Goal: Transaction & Acquisition: Purchase product/service

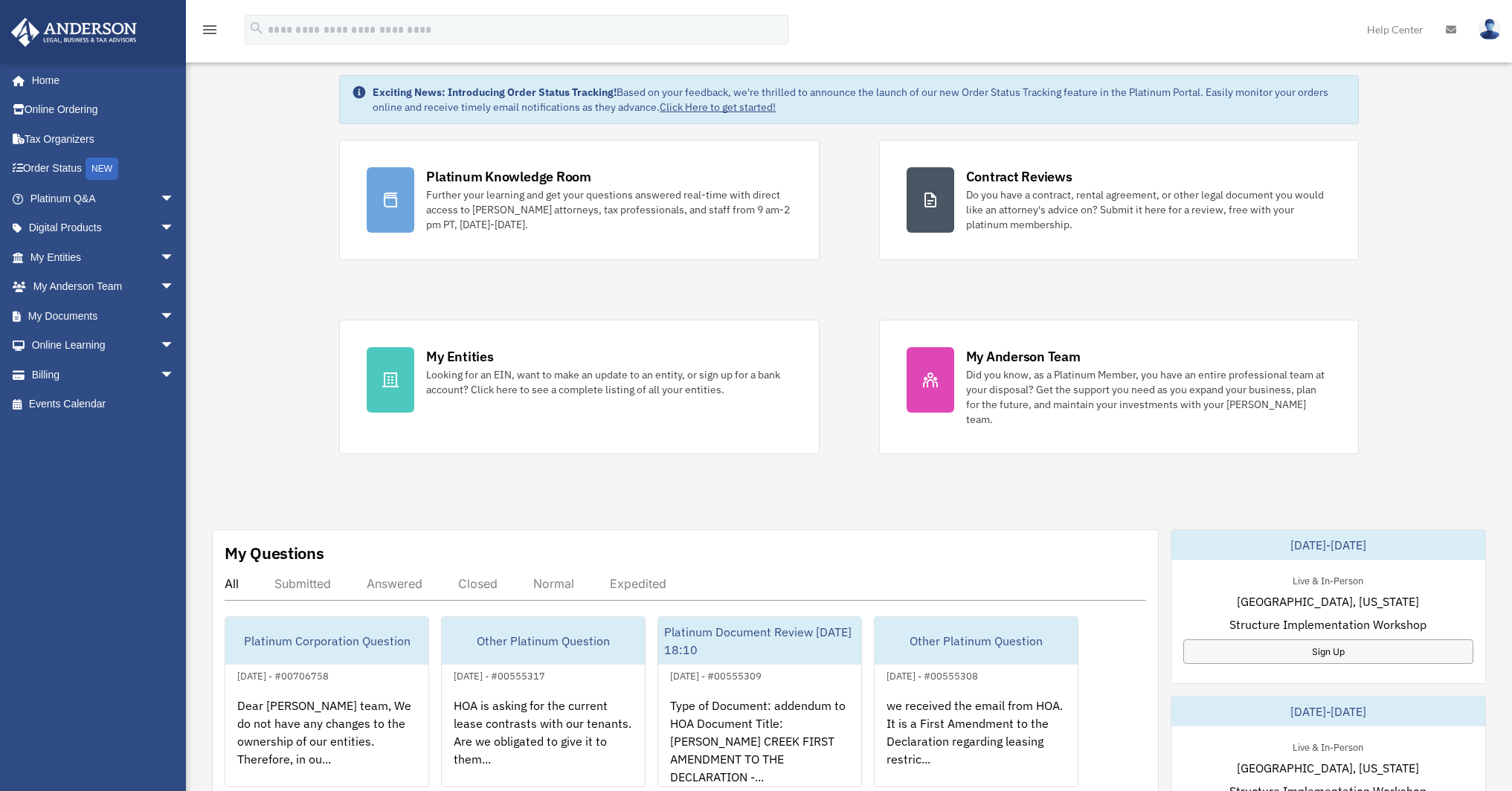
scroll to position [119, 0]
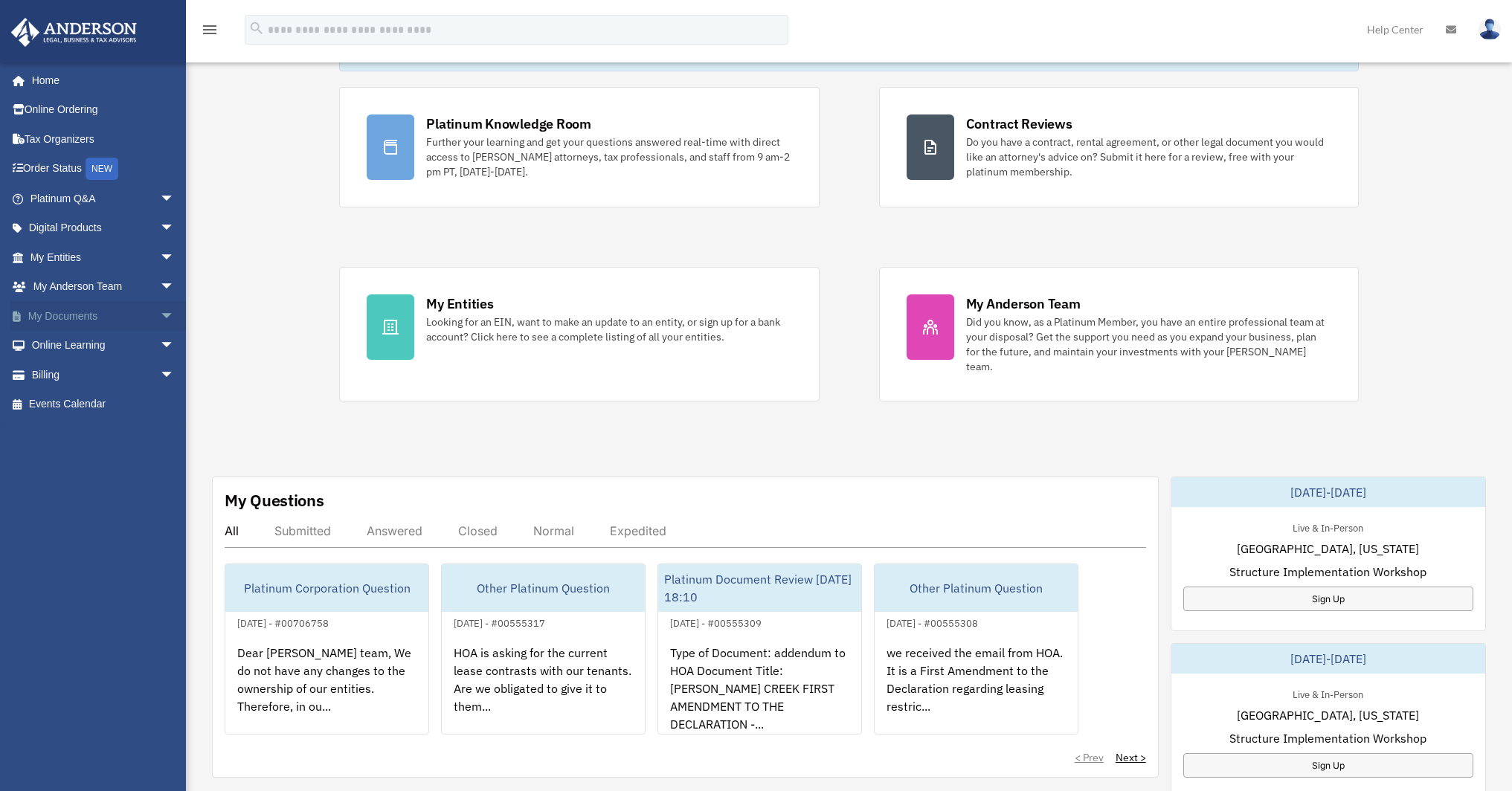
click at [160, 318] on span "arrow_drop_down" at bounding box center [175, 316] width 30 height 30
click at [60, 344] on link "Box" at bounding box center [109, 346] width 176 height 30
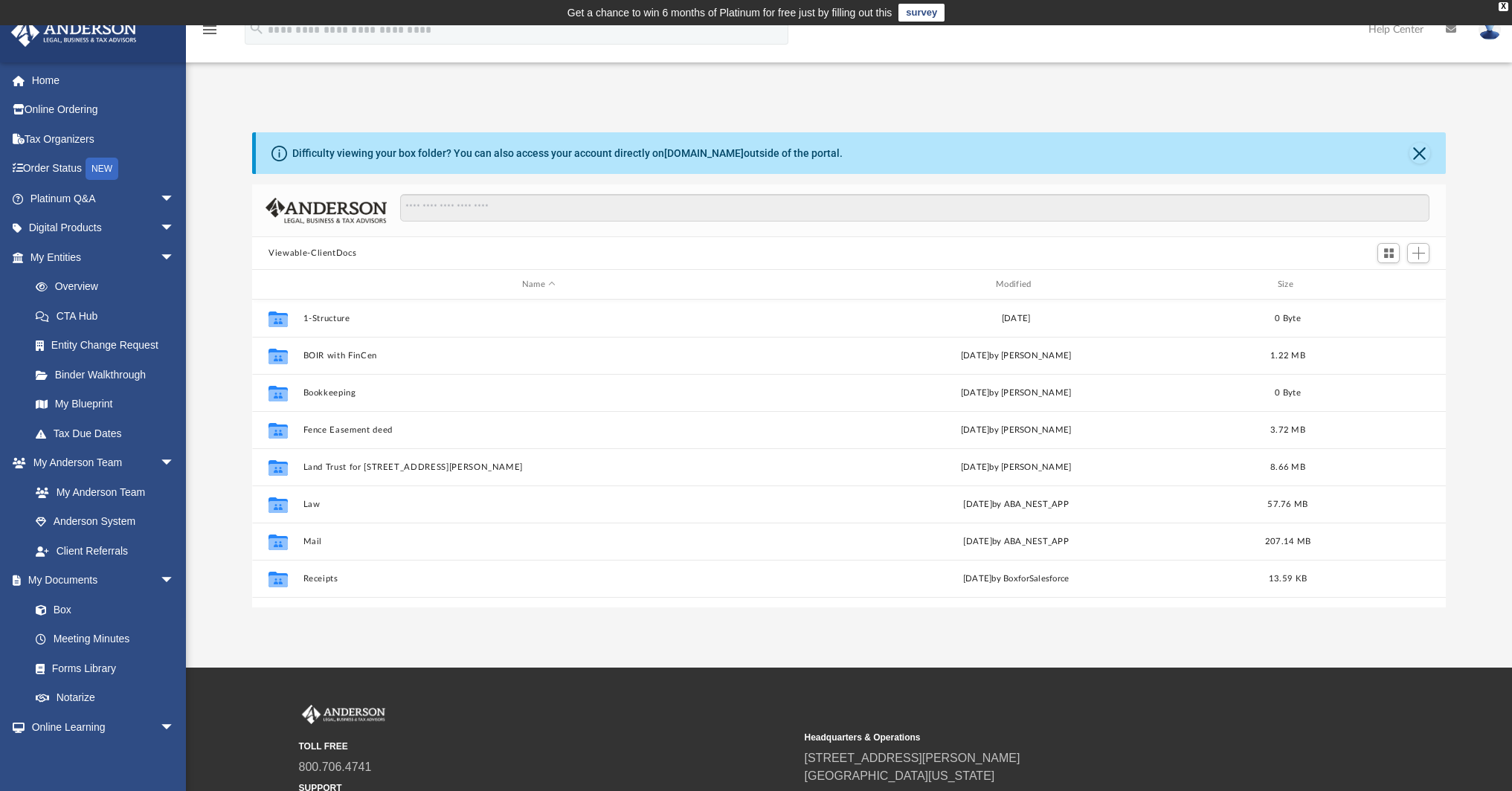
scroll to position [326, 1182]
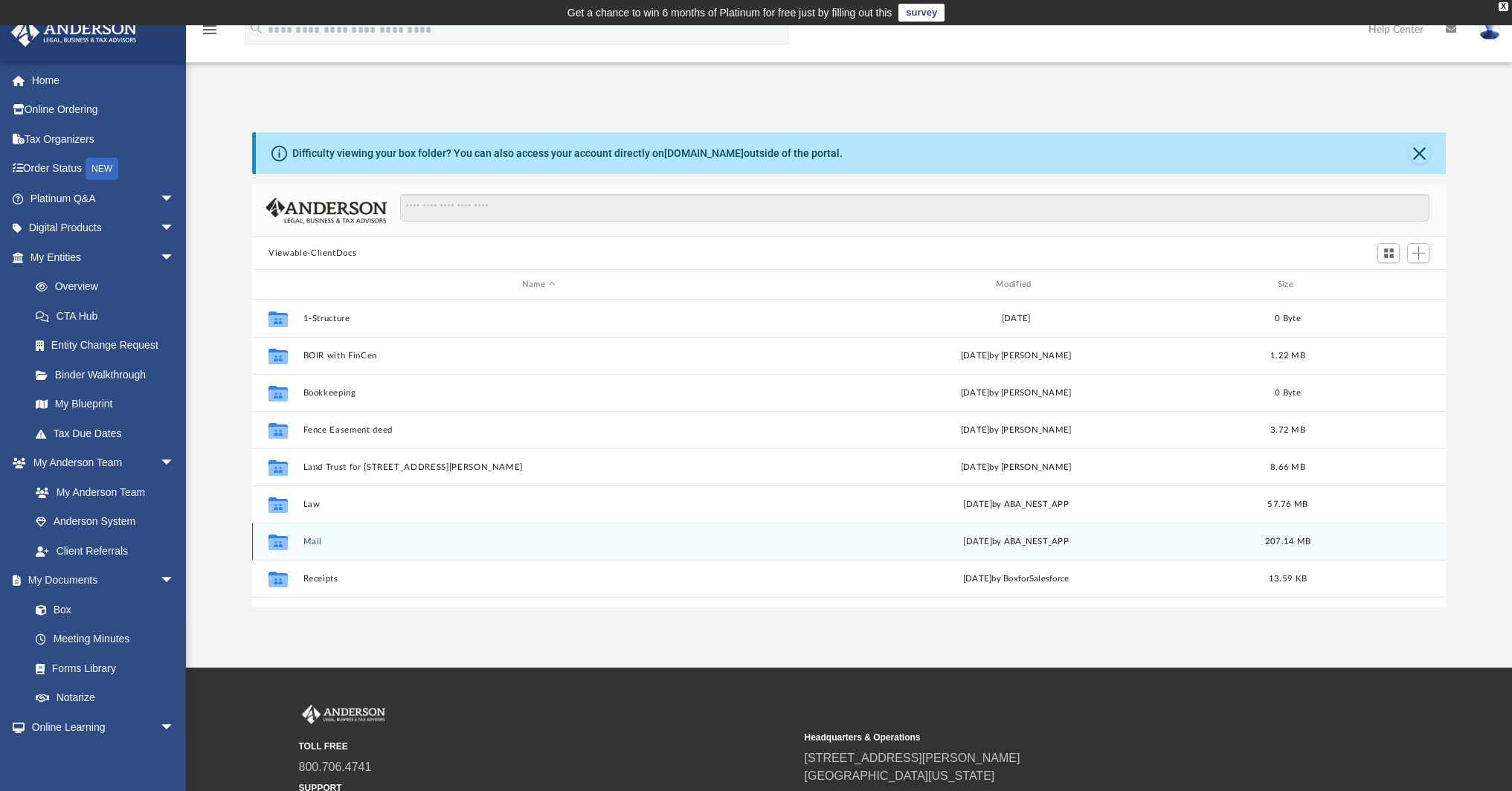
click at [314, 541] on button "Mail" at bounding box center [538, 541] width 471 height 10
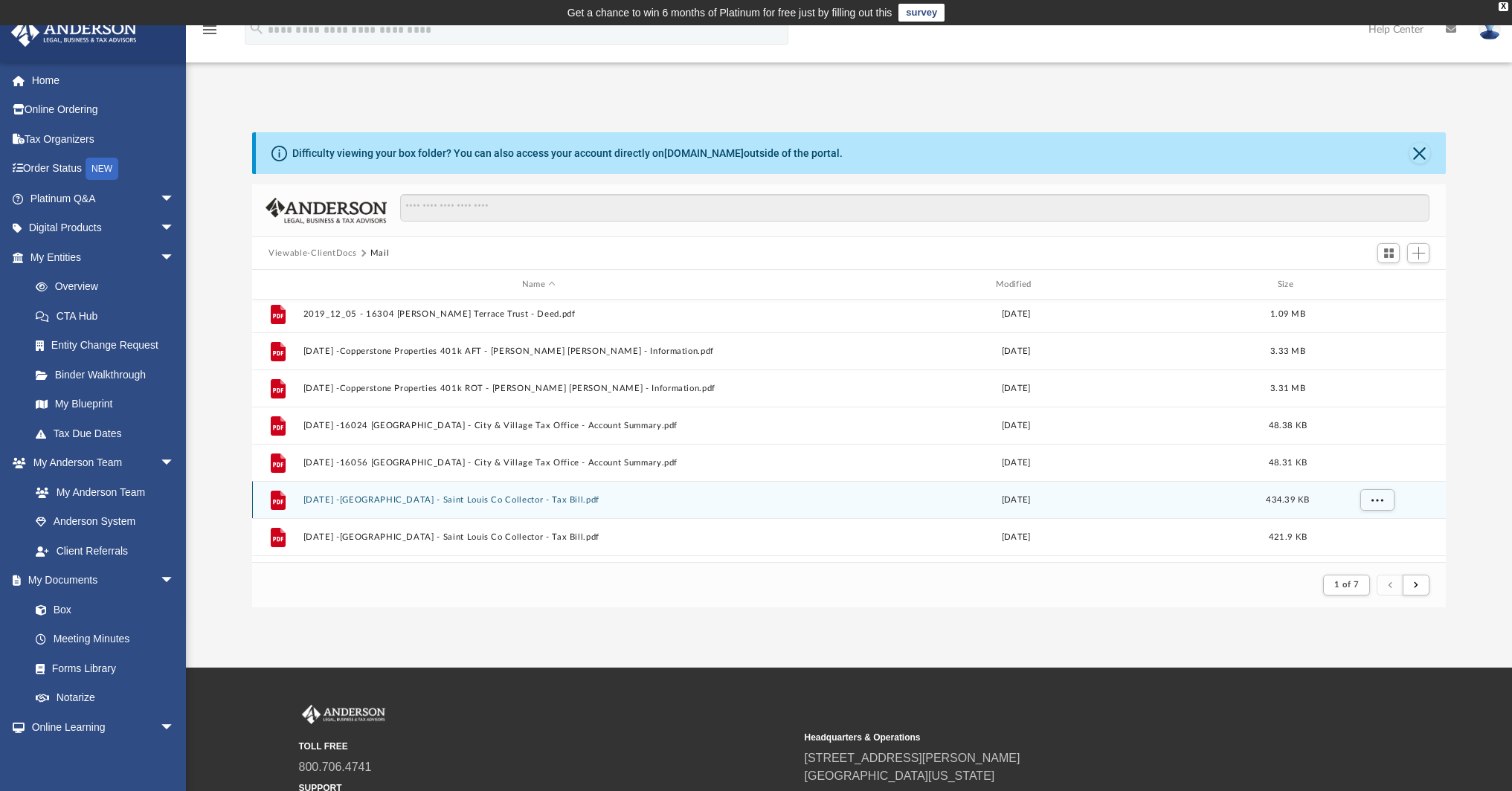
scroll to position [227, 0]
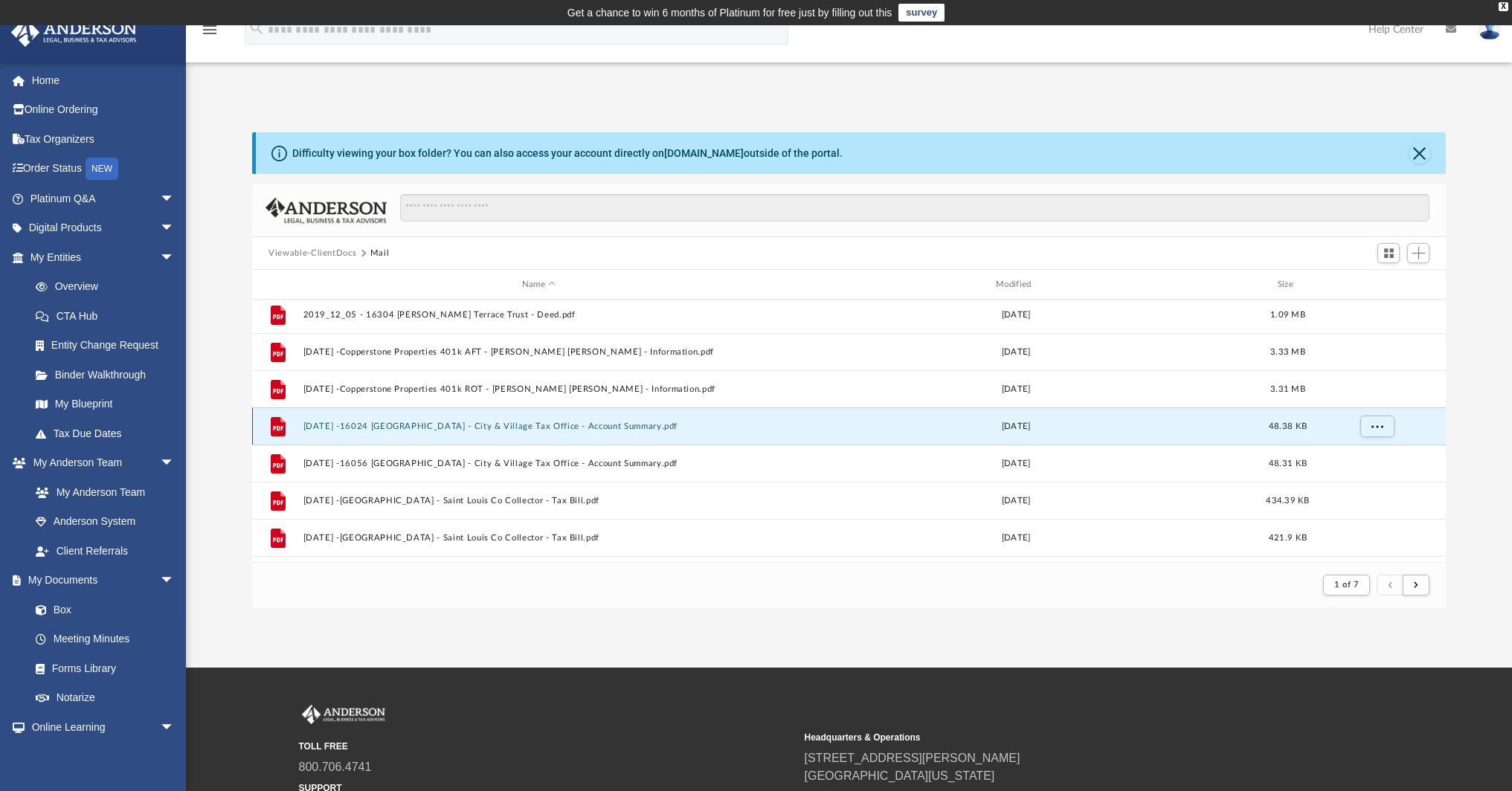
click at [451, 424] on button "2020.11.17 -16024 Sandalwood - City & Village Tax Office - Account Summary.pdf" at bounding box center [538, 426] width 471 height 10
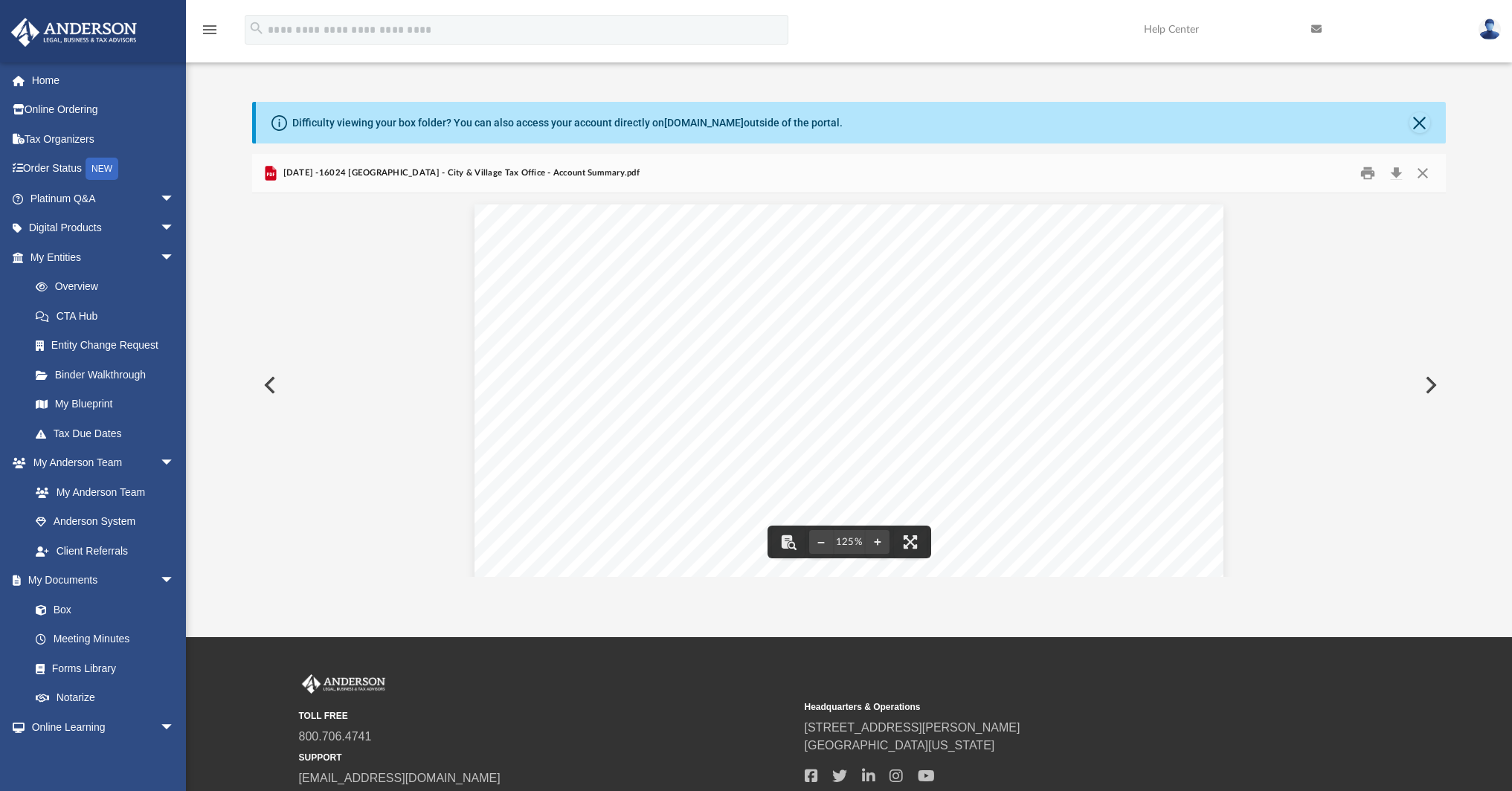
scroll to position [0, 0]
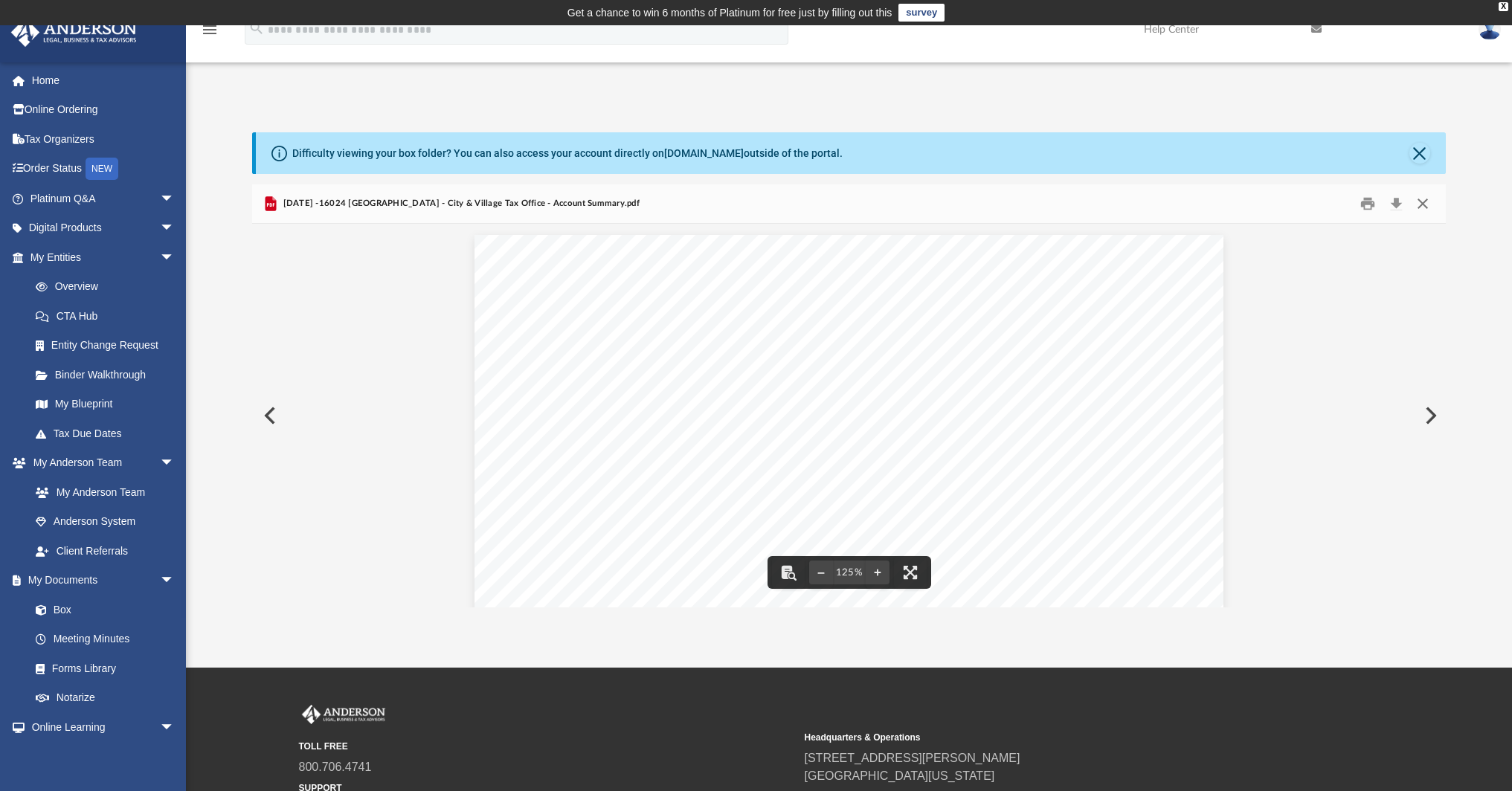
click at [1424, 203] on button "Close" at bounding box center [1422, 204] width 27 height 23
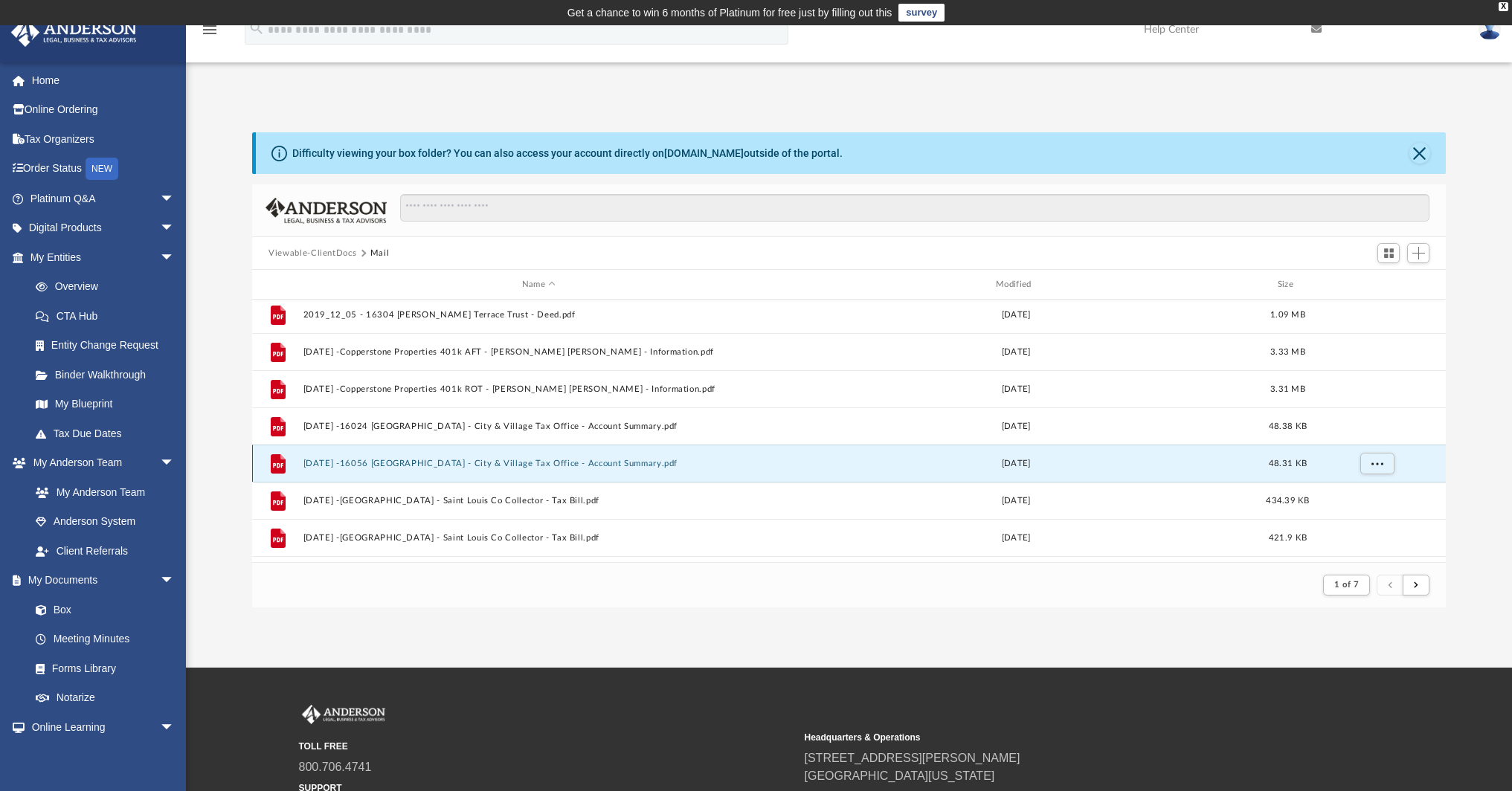
click at [414, 460] on button "2020.11.17 -16056 Sandalwood - City & Village Tax Office - Account Summary.pdf" at bounding box center [538, 463] width 471 height 10
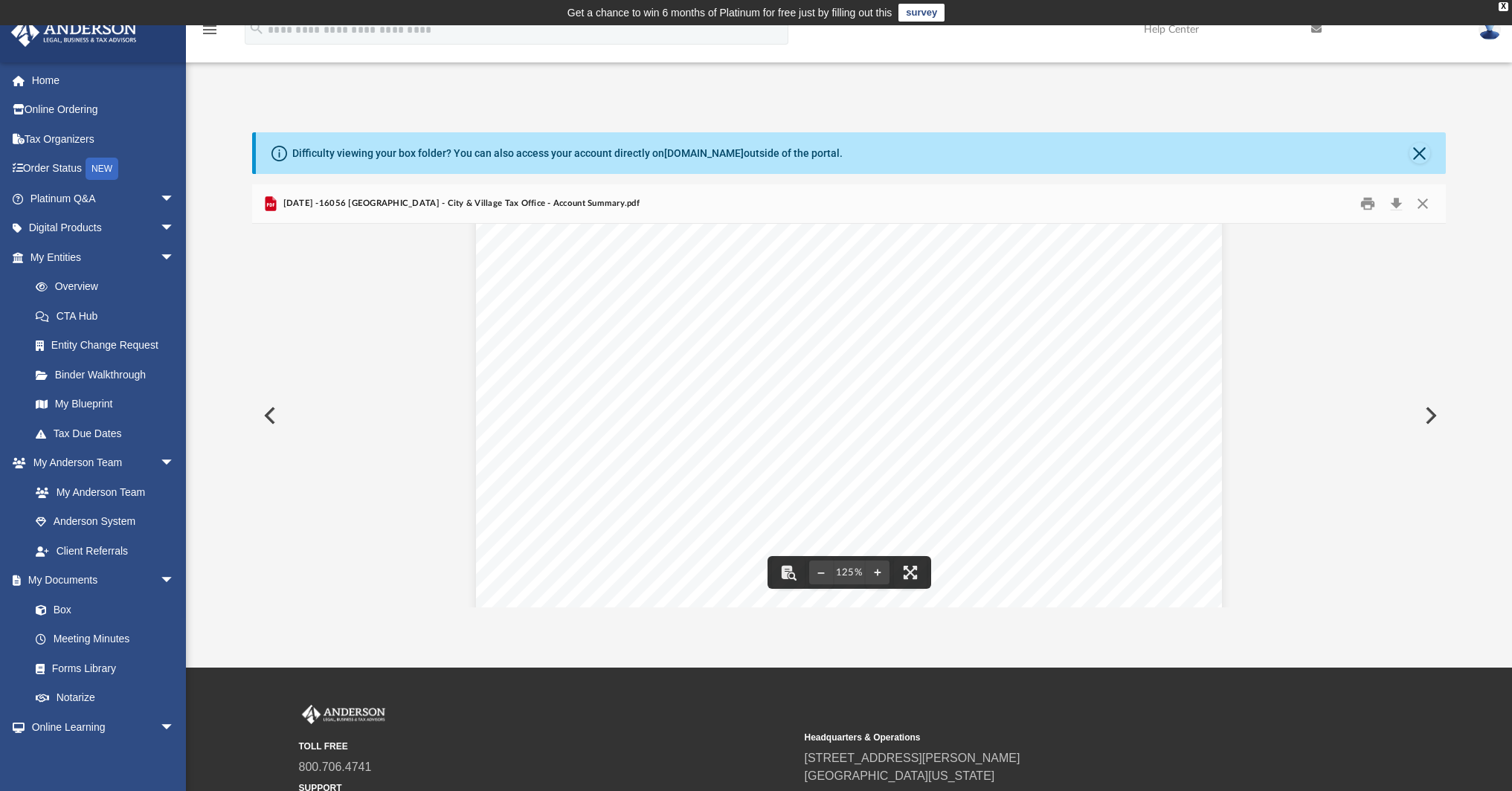
scroll to position [27, 0]
click at [1423, 200] on button "Close" at bounding box center [1422, 204] width 27 height 23
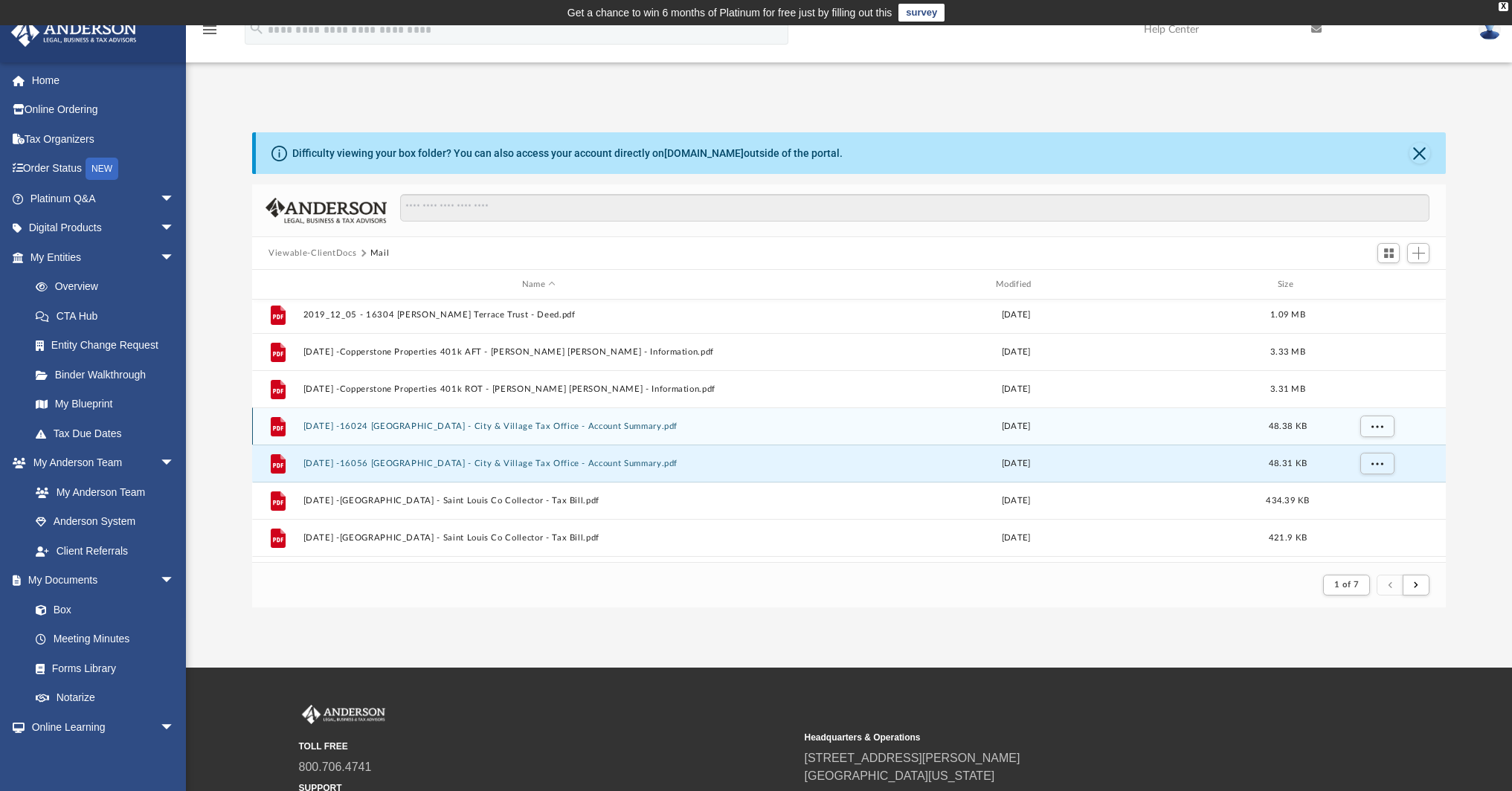
click at [538, 424] on button "2020.11.17 -16024 Sandalwood - City & Village Tax Office - Account Summary.pdf" at bounding box center [538, 426] width 471 height 10
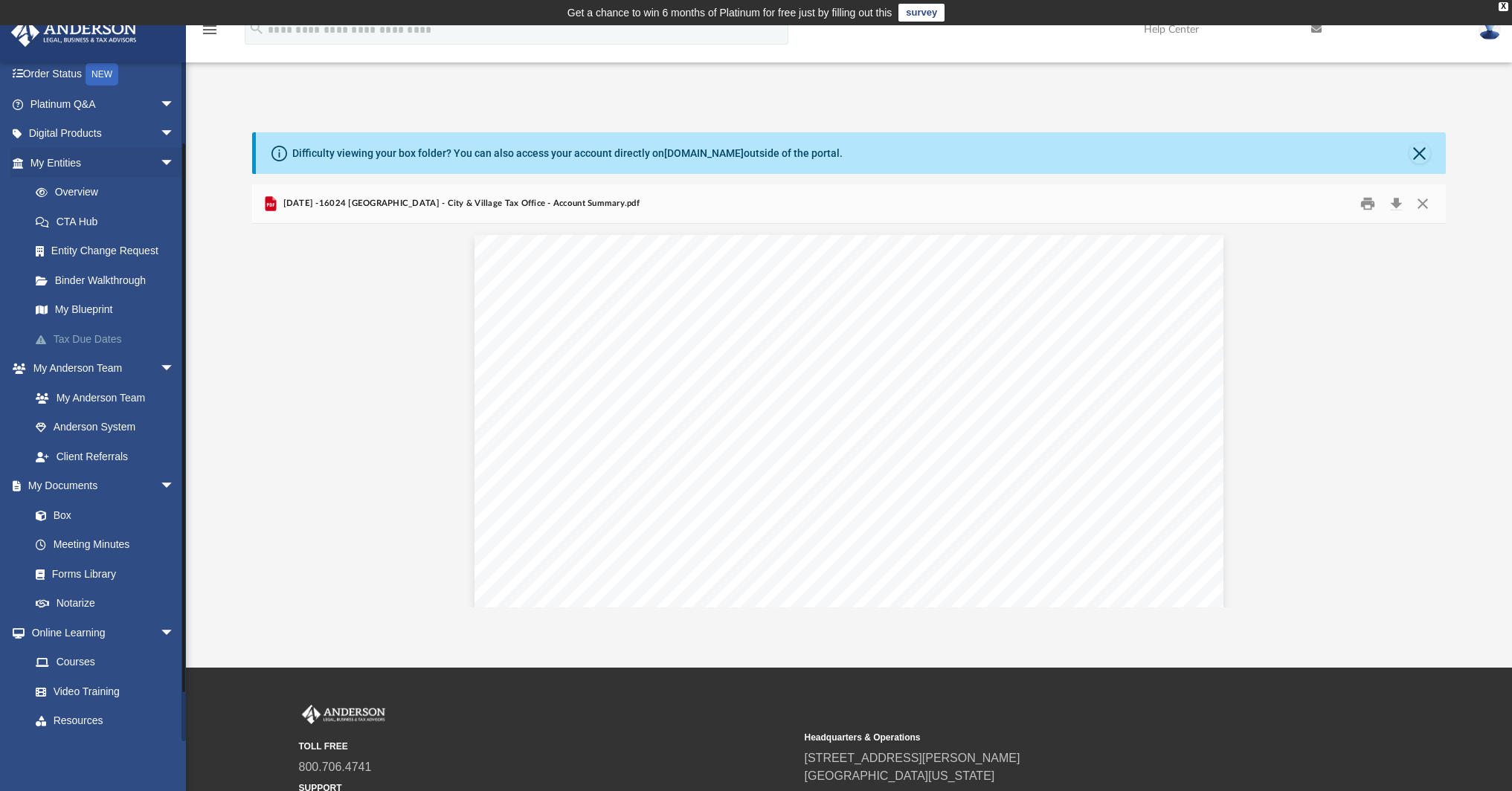
scroll to position [151, 0]
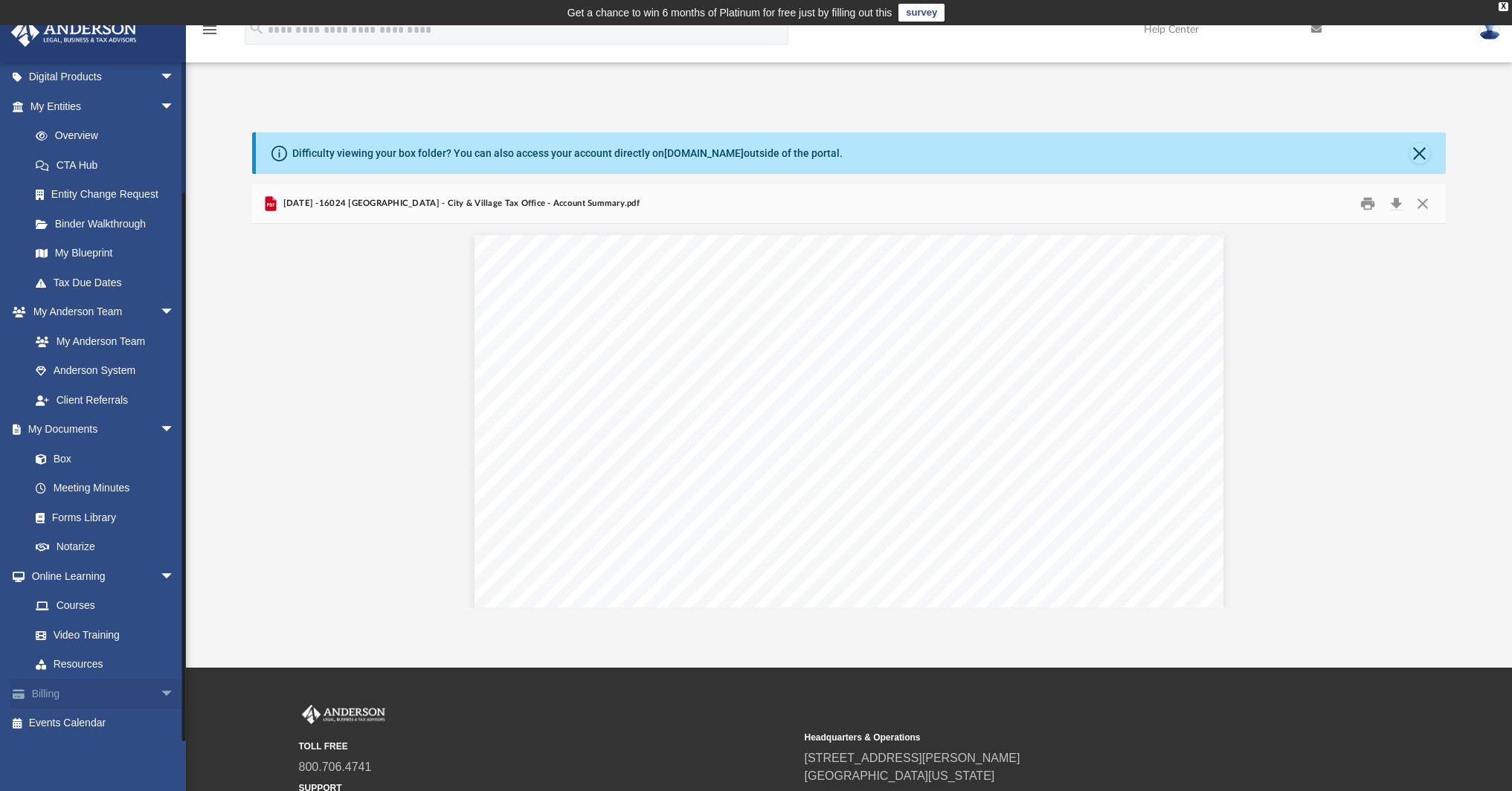
click at [160, 691] on span "arrow_drop_down" at bounding box center [175, 694] width 30 height 30
click at [110, 722] on link "$ Open Invoices" at bounding box center [109, 724] width 176 height 30
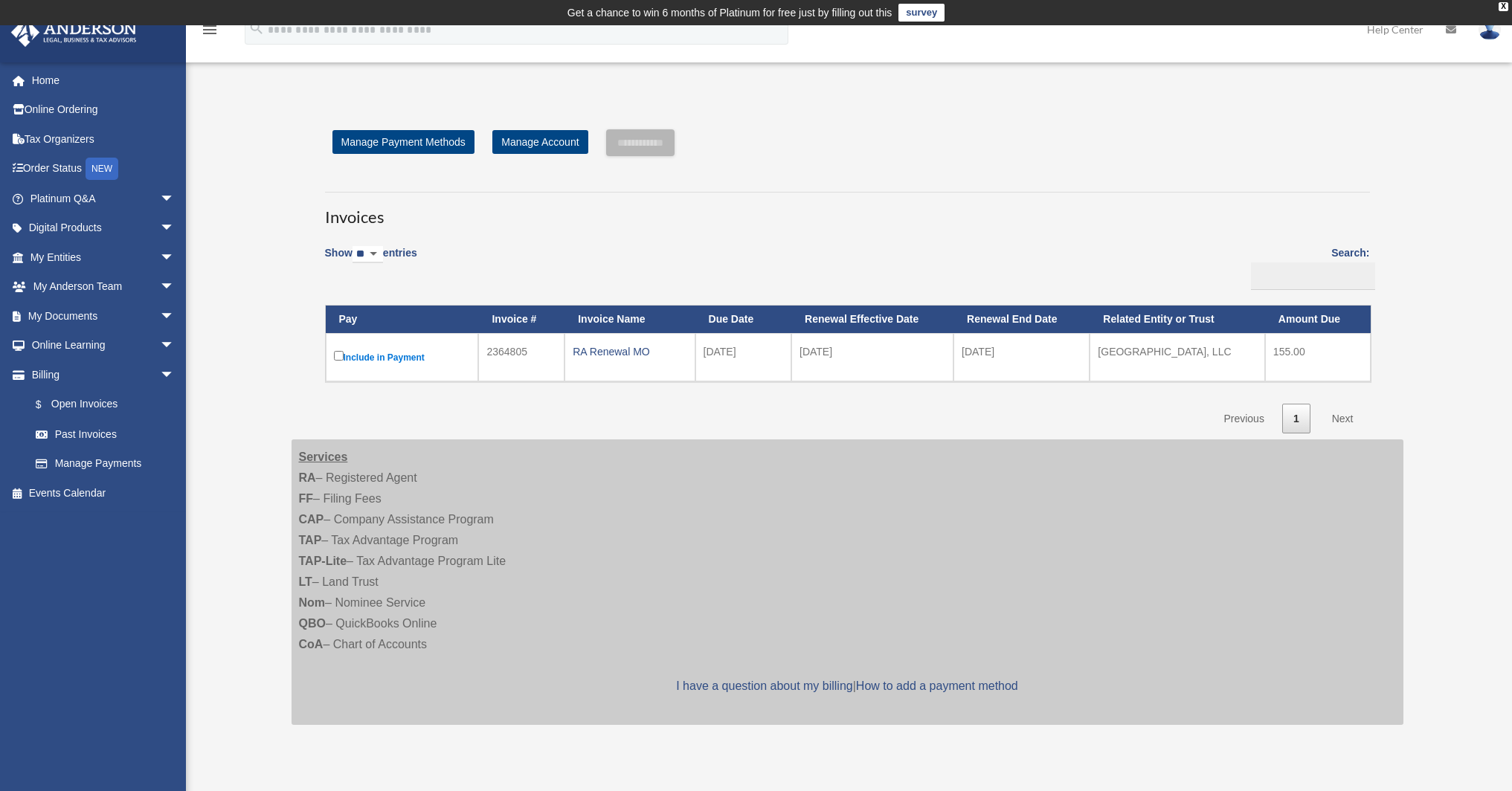
click at [376, 355] on label "Include in Payment" at bounding box center [402, 357] width 137 height 19
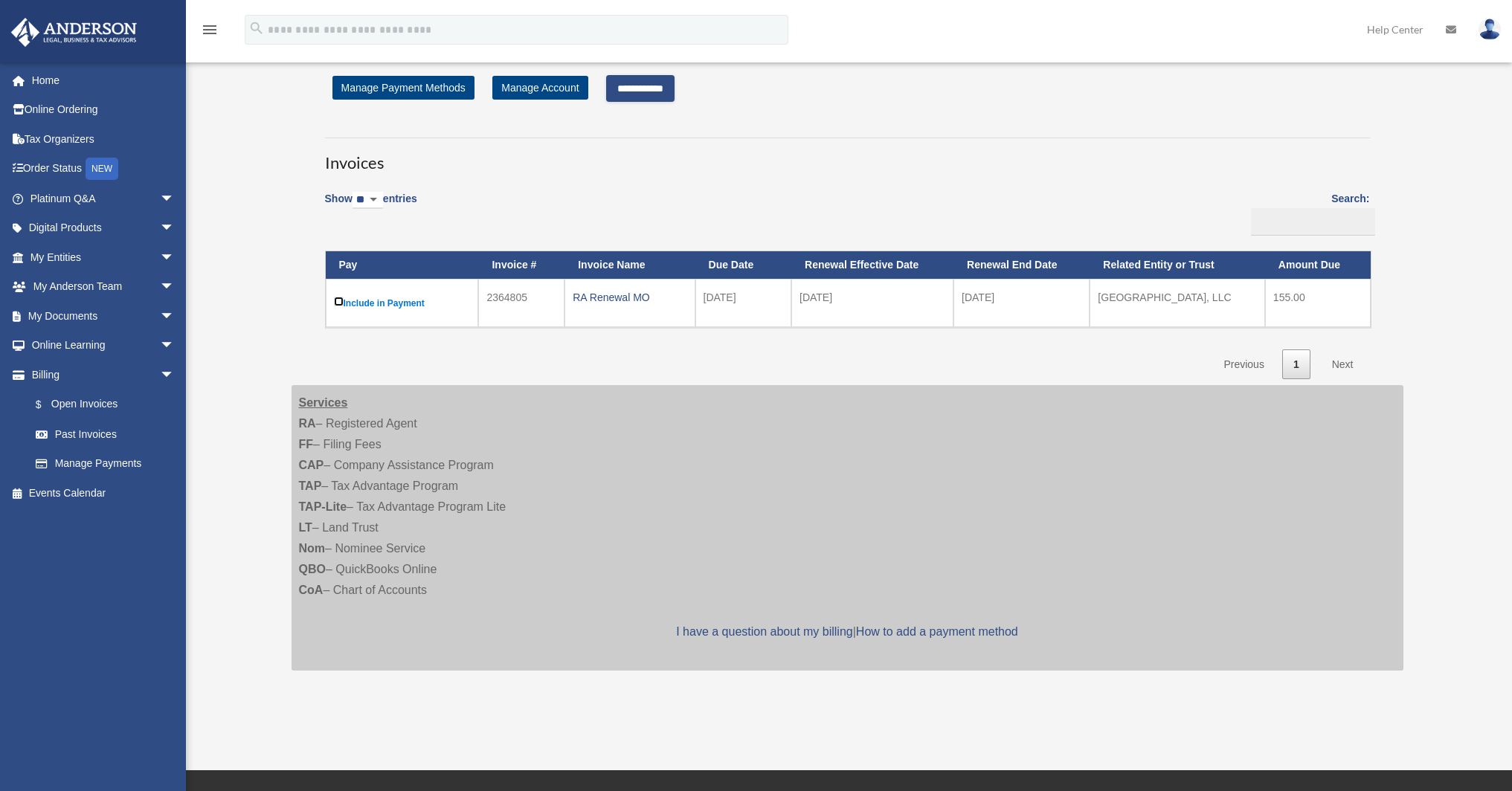
scroll to position [55, 0]
click at [669, 299] on div "RA Renewal MO" at bounding box center [629, 297] width 114 height 21
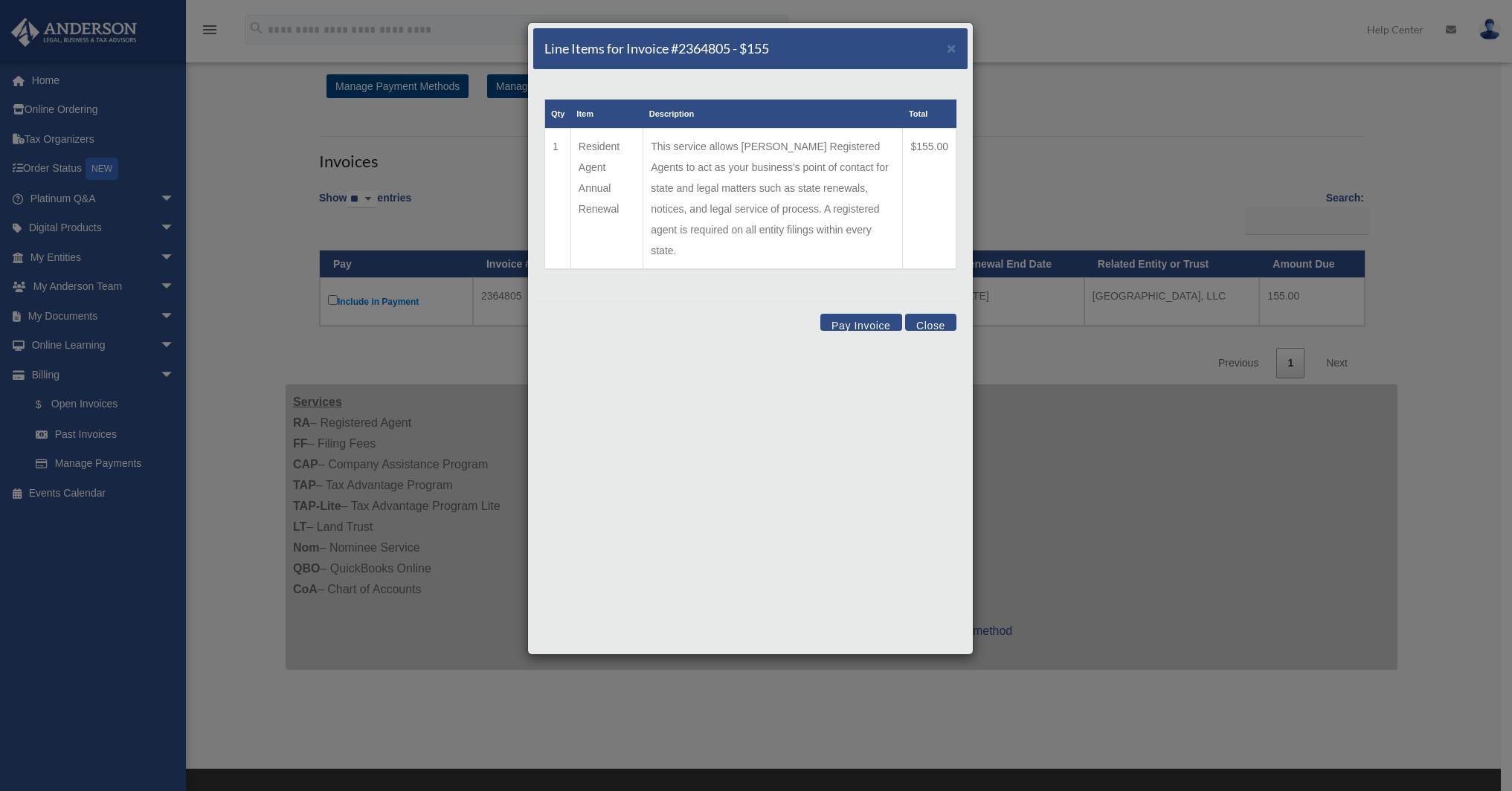
click at [864, 314] on button "Pay Invoice" at bounding box center [861, 322] width 82 height 17
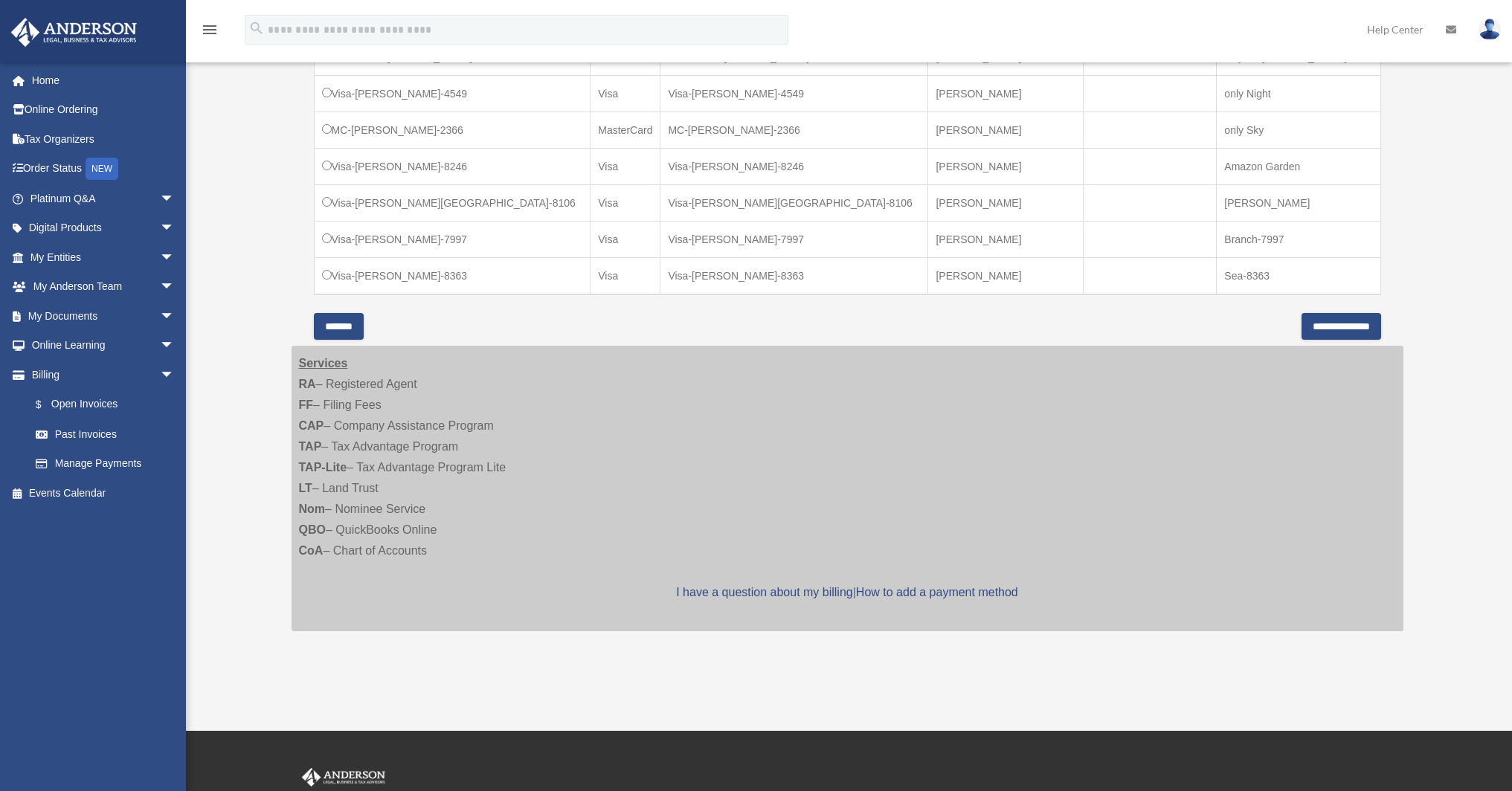
scroll to position [997, 0]
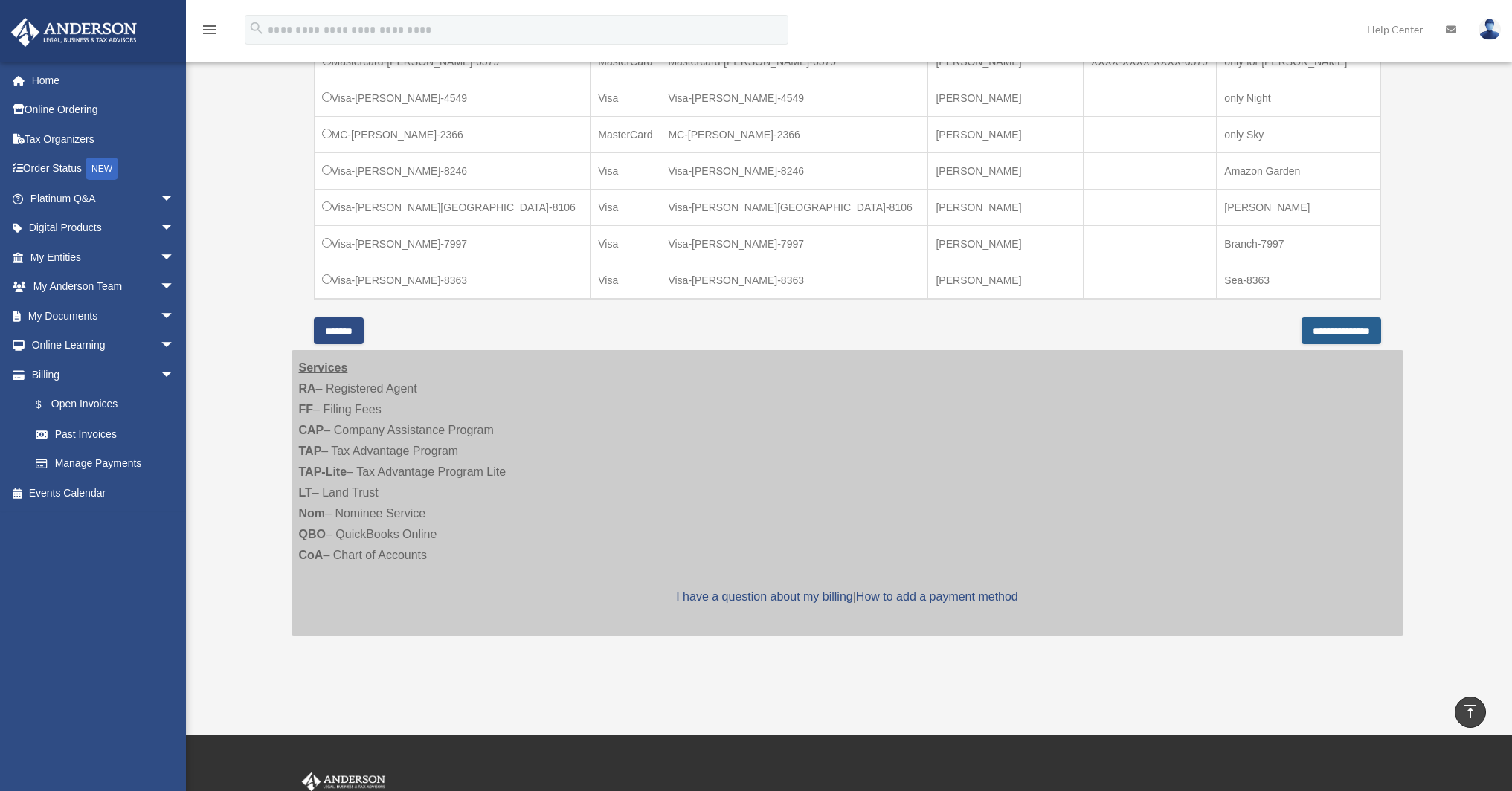
click at [1318, 317] on input "**********" at bounding box center [1341, 331] width 80 height 27
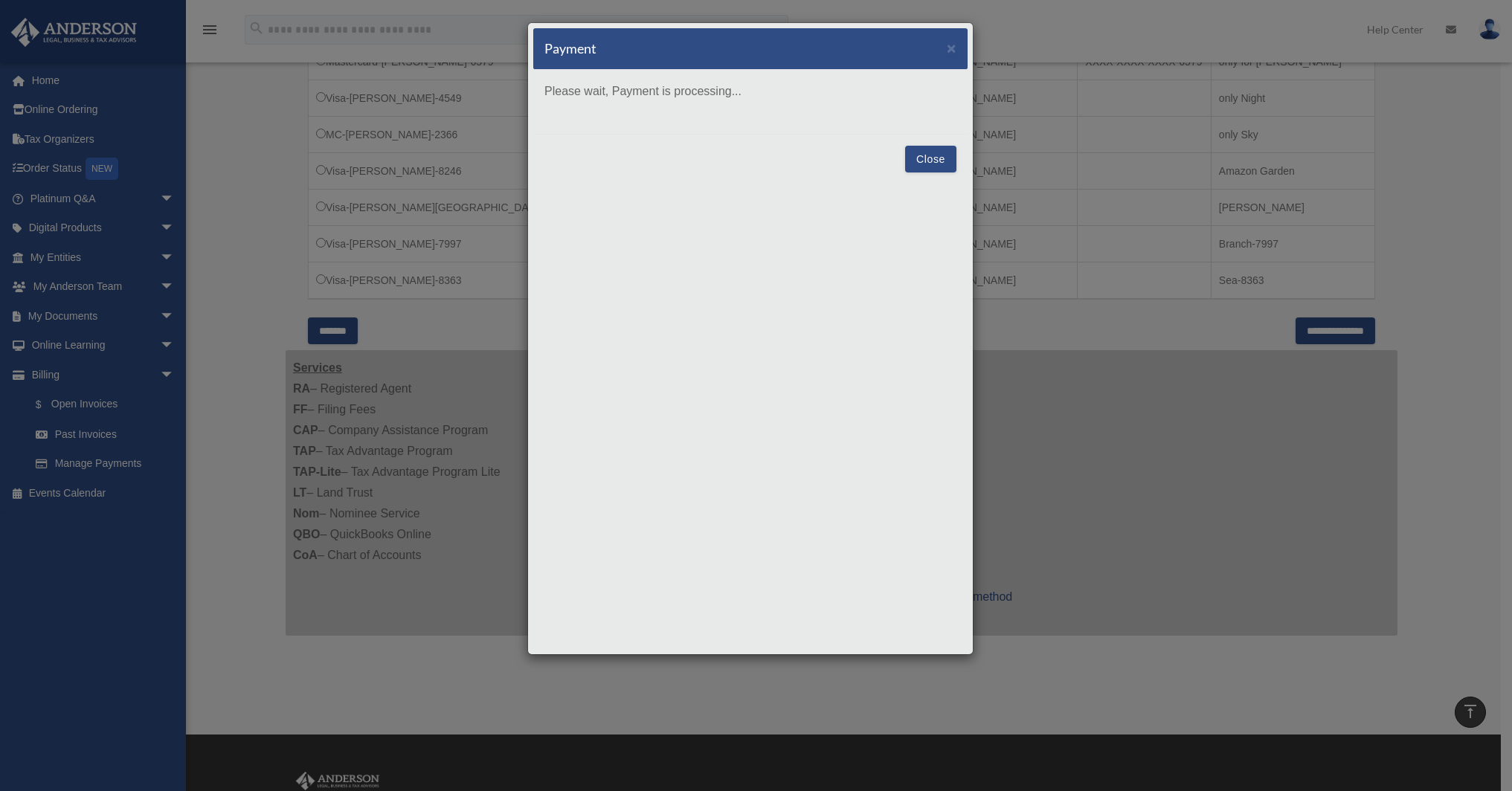
click at [925, 158] on button "Close" at bounding box center [931, 159] width 51 height 27
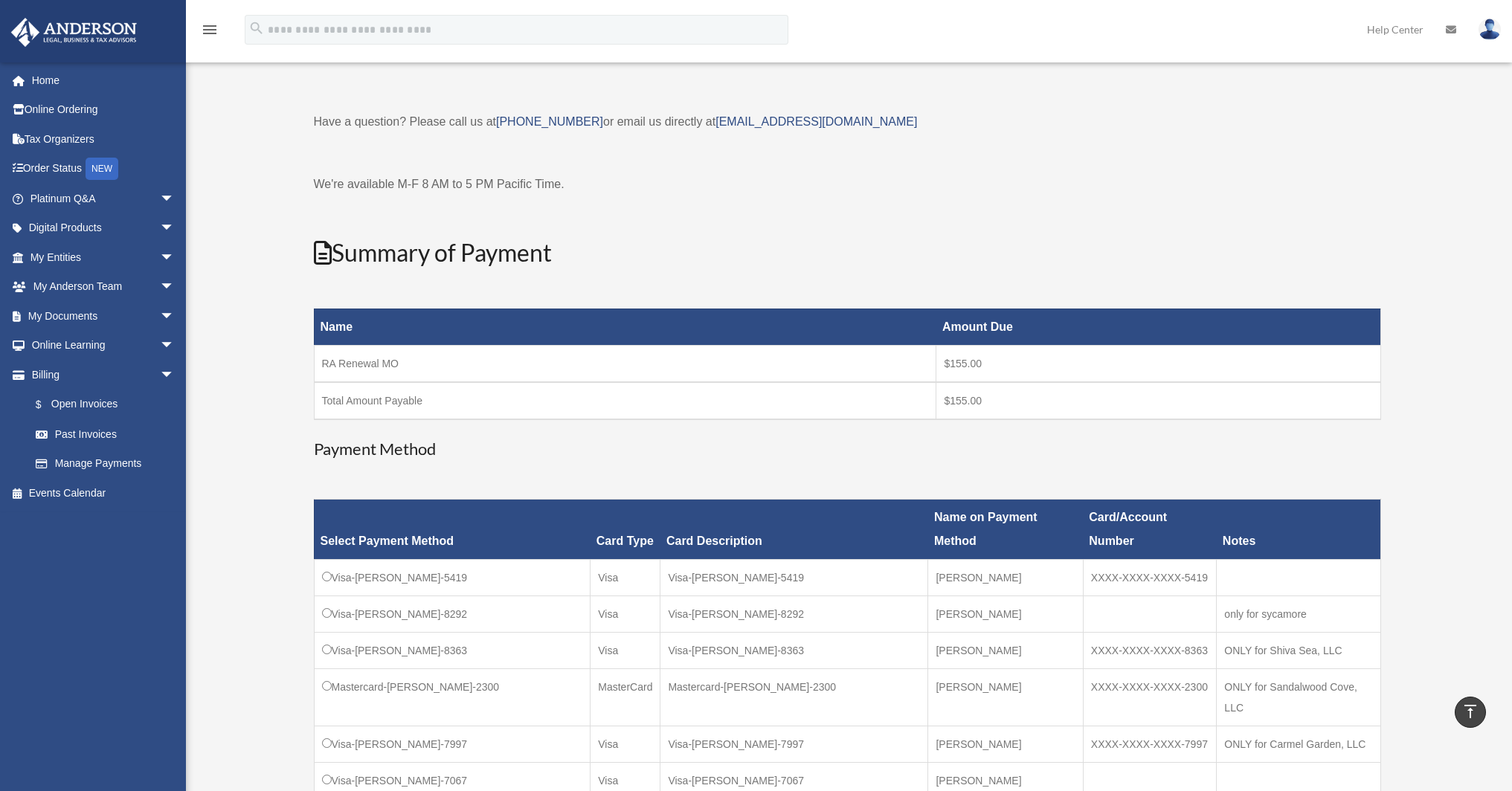
scroll to position [0, 0]
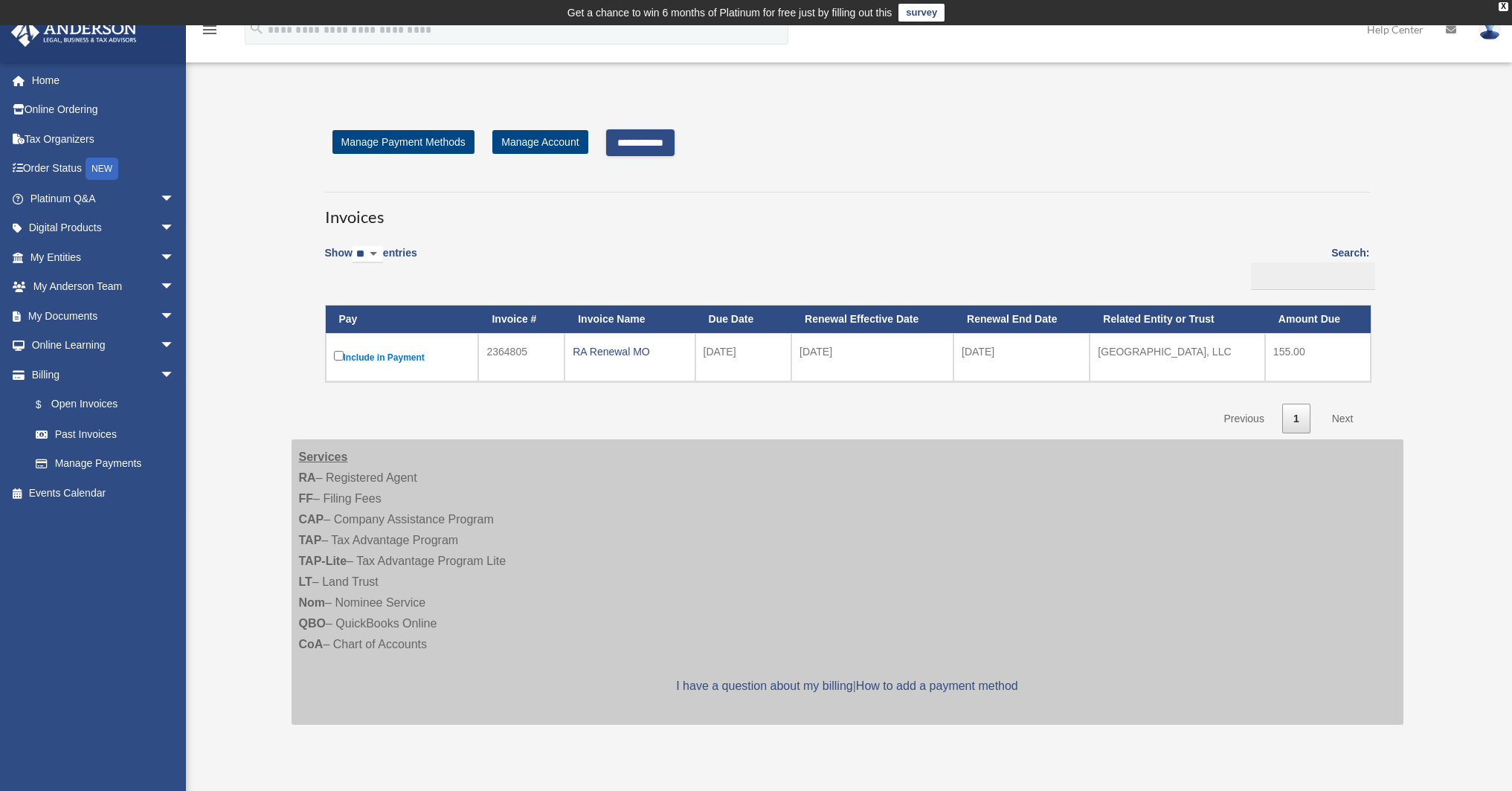
click at [638, 138] on input "**********" at bounding box center [640, 142] width 68 height 27
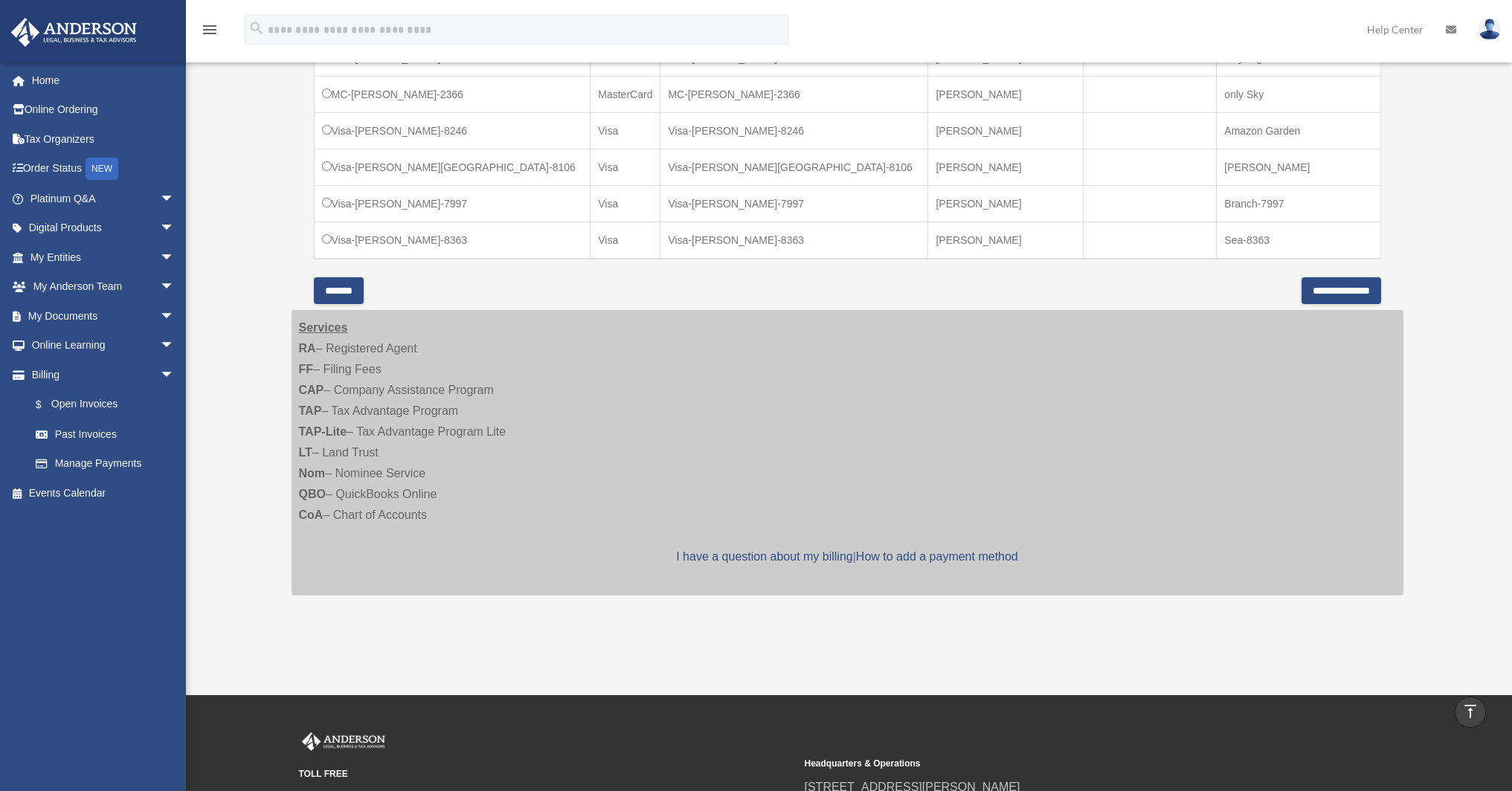
scroll to position [1035, 0]
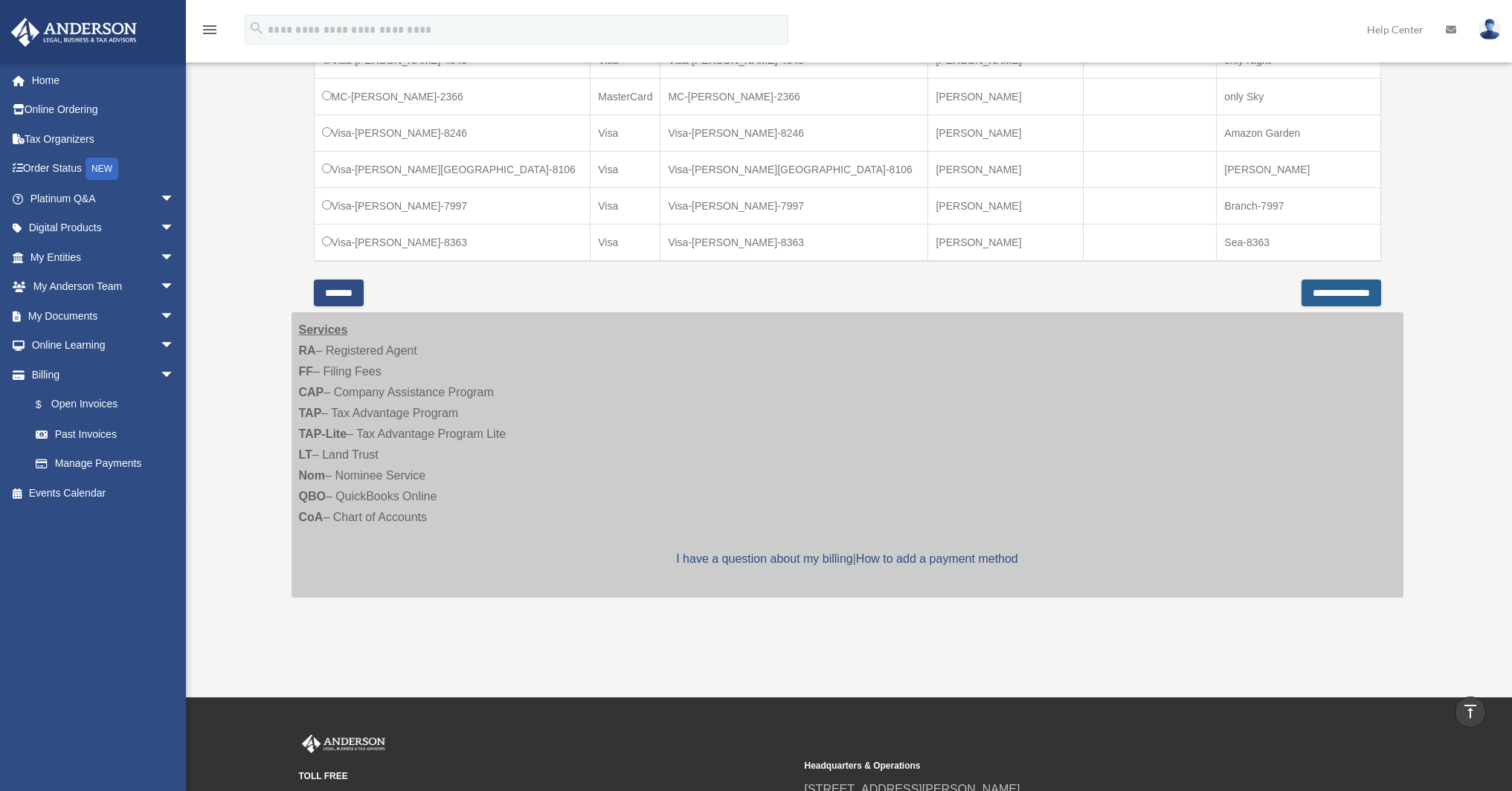
click at [1345, 279] on input "**********" at bounding box center [1341, 293] width 80 height 27
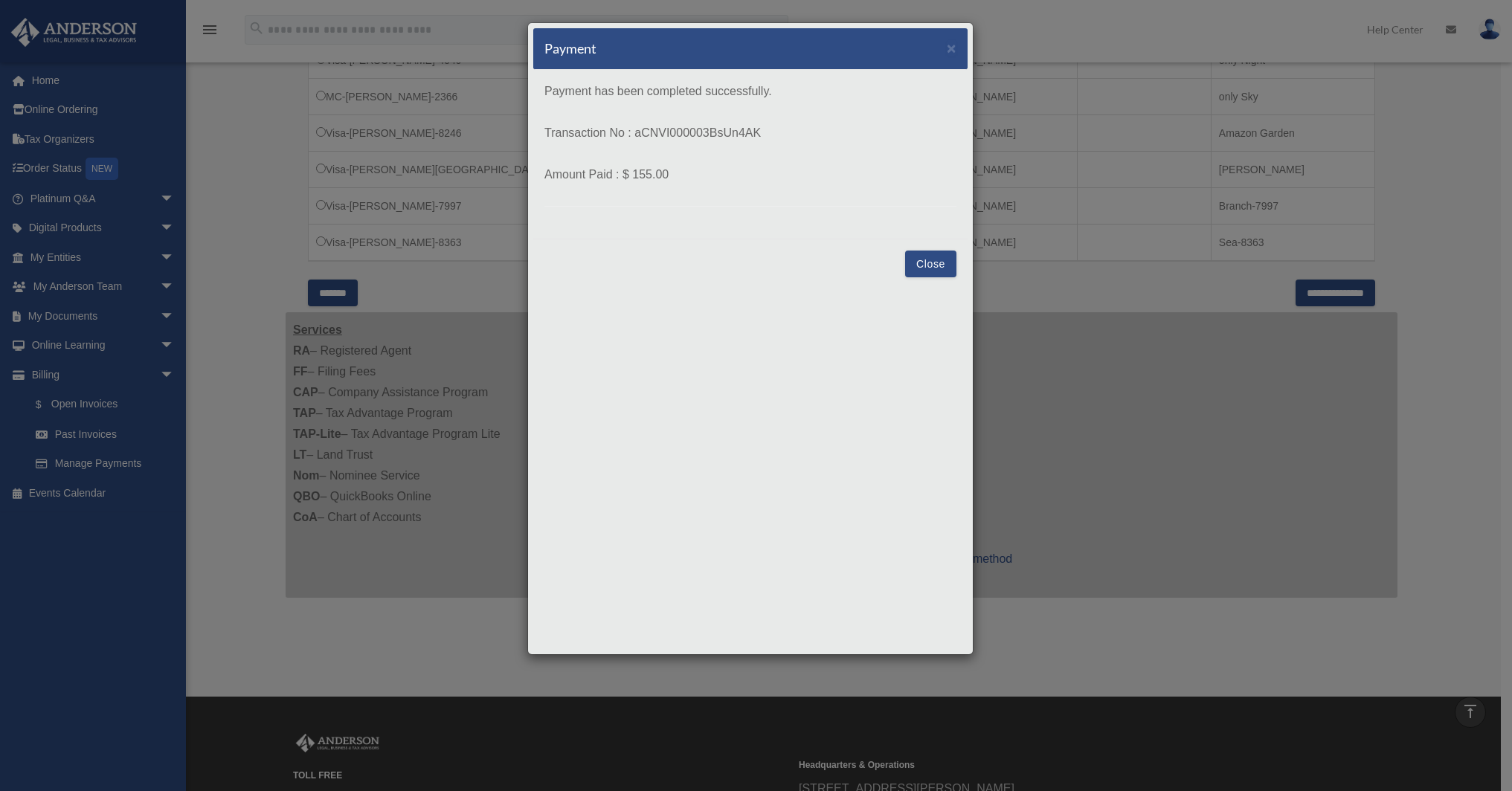
click at [931, 262] on button "Close" at bounding box center [931, 264] width 51 height 27
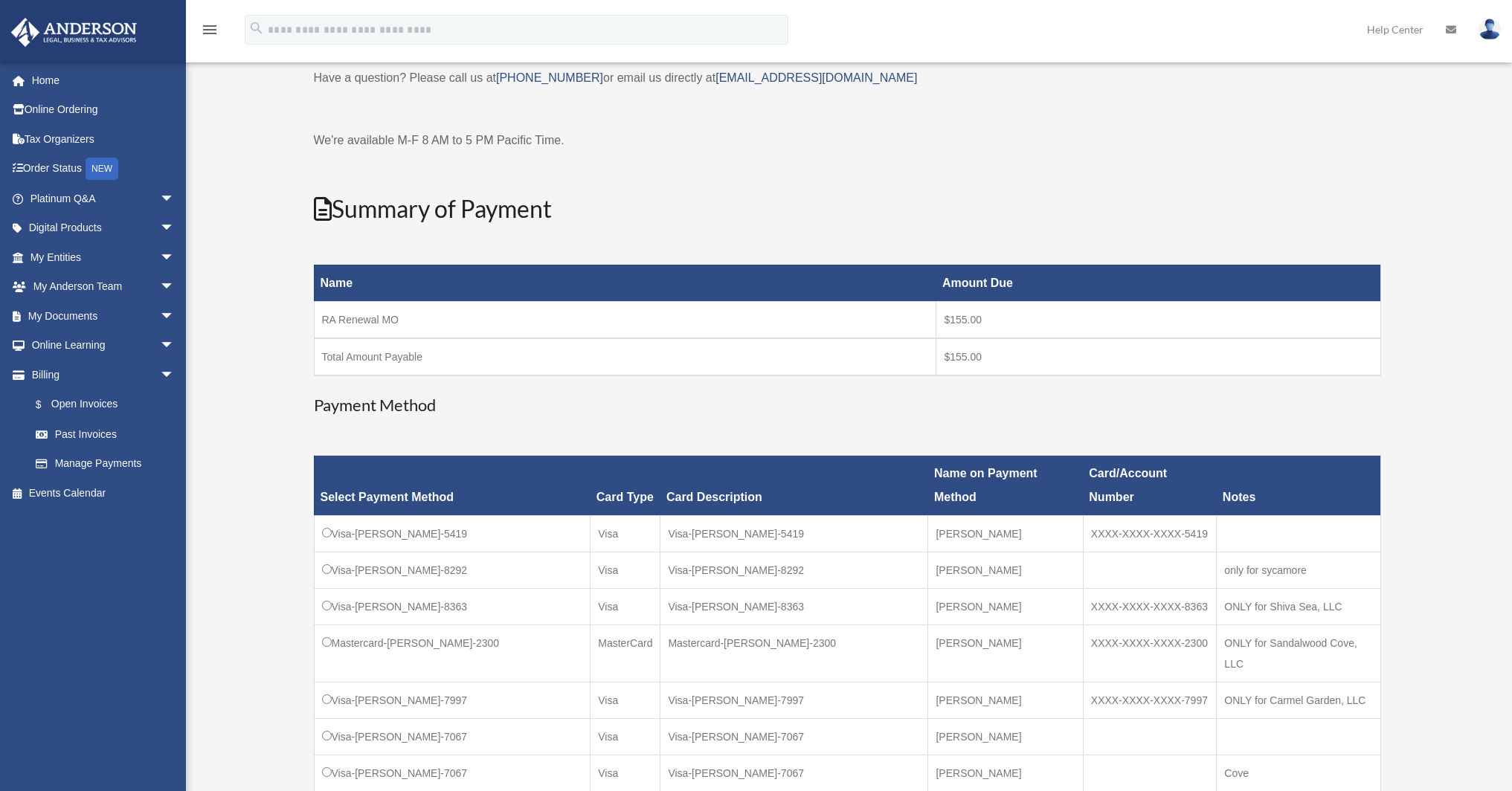
scroll to position [84, 0]
